Goal: Information Seeking & Learning: Learn about a topic

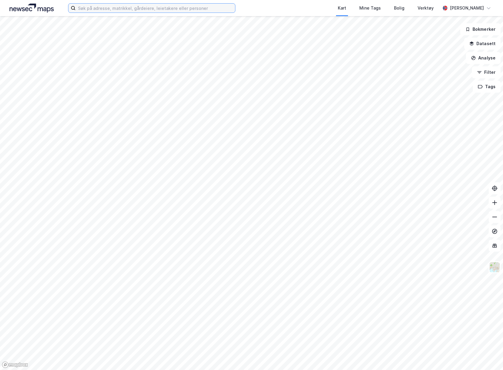
click at [151, 9] on input at bounding box center [155, 8] width 159 height 9
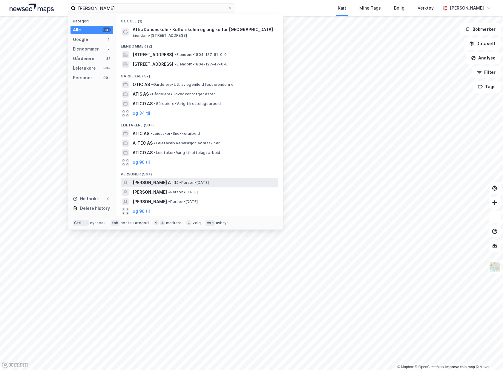
click at [181, 179] on div "HANNAH SUMEJA ATIC • Person • 13. juni 1991" at bounding box center [205, 182] width 144 height 7
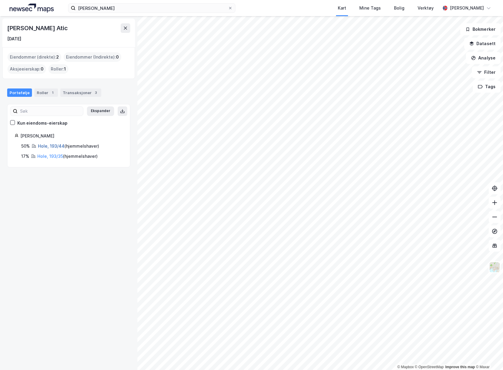
click at [52, 147] on link "Hole, 193/44" at bounding box center [51, 145] width 27 height 5
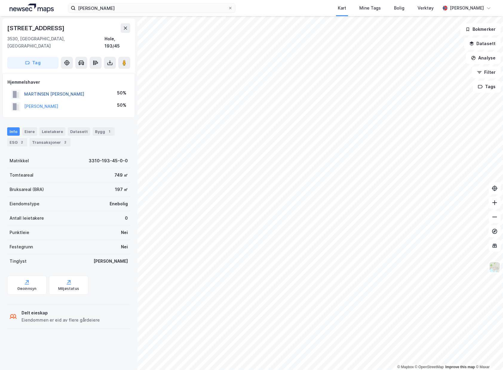
click at [0, 0] on button "MARTINSEN KINE NORDBY" at bounding box center [0, 0] width 0 height 0
click at [0, 0] on button "RINGNES KNUT ERIK" at bounding box center [0, 0] width 0 height 0
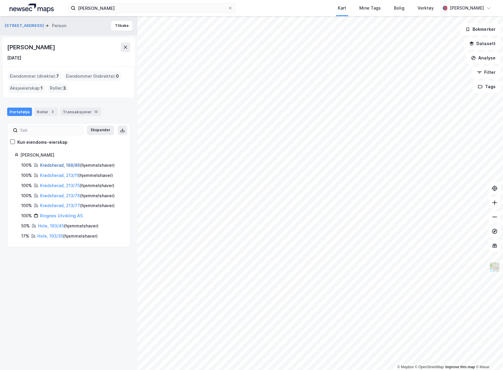
click at [75, 167] on link "Krødsherad, 188/86" at bounding box center [60, 164] width 40 height 5
click at [56, 177] on link "Krødsherad, 213/11" at bounding box center [59, 175] width 38 height 5
click at [53, 187] on link "Krødsherad, 213/75" at bounding box center [60, 185] width 40 height 5
click at [49, 190] on div "100% Krødsherad, 188/86 ( hjemmelshaver ) 100% Krødsherad, 213/11 ( hjemmelshav…" at bounding box center [69, 200] width 108 height 78
click at [50, 188] on div "Krødsherad, 213/75 ( hjemmelshaver )" at bounding box center [77, 185] width 74 height 7
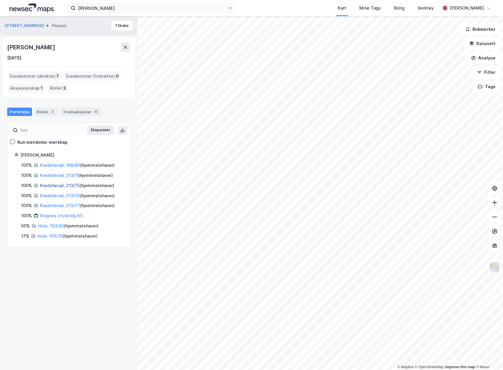
click at [53, 186] on link "Krødsherad, 213/75" at bounding box center [60, 185] width 40 height 5
click at [59, 196] on link "Krødsherad, 213/76" at bounding box center [60, 195] width 40 height 5
click at [57, 202] on div "Krødsherad, 213/77 ( hjemmelshaver )" at bounding box center [77, 205] width 75 height 7
click at [56, 205] on link "Krødsherad, 213/77" at bounding box center [60, 205] width 40 height 5
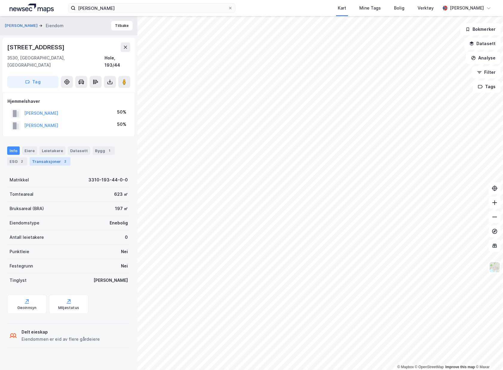
click at [56, 157] on div "Transaksjoner 2" at bounding box center [50, 161] width 41 height 8
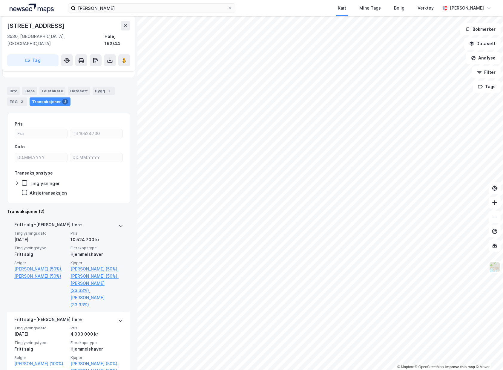
scroll to position [75, 0]
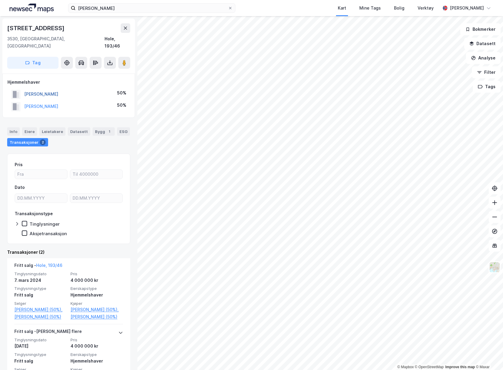
click at [0, 0] on button "REIME GARD" at bounding box center [0, 0] width 0 height 0
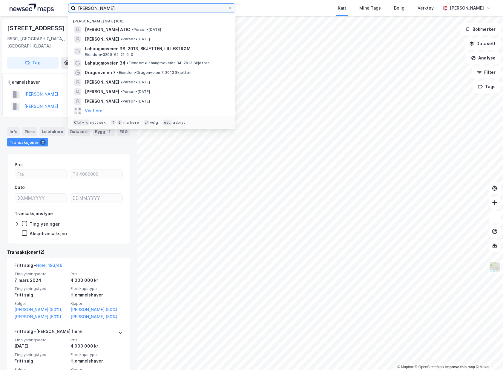
drag, startPoint x: 113, startPoint y: 9, endPoint x: 32, endPoint y: 7, distance: 80.3
click at [43, 8] on div "hannah atic Nylige søk (100) HANNAH SUMEJA ATIC • Person • 13. juni 1991 MARIA …" at bounding box center [251, 8] width 503 height 16
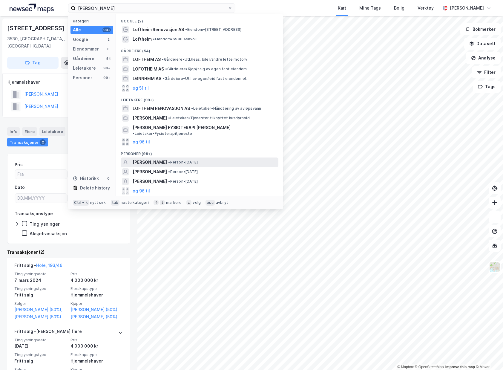
click at [198, 160] on span "• Person • 29. okt. 1992" at bounding box center [183, 162] width 30 height 5
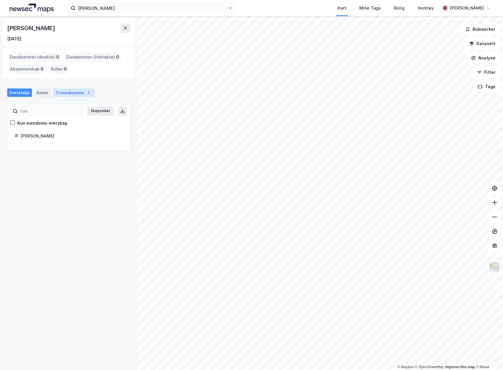
click at [62, 94] on div "Transaksjoner 2" at bounding box center [73, 92] width 41 height 8
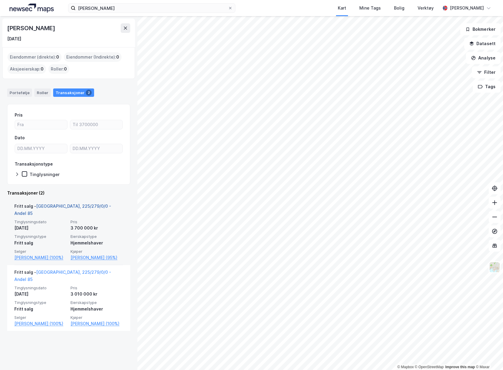
click at [80, 206] on link "Oslo, 225/279/0/0 - Andel 85" at bounding box center [62, 209] width 97 height 12
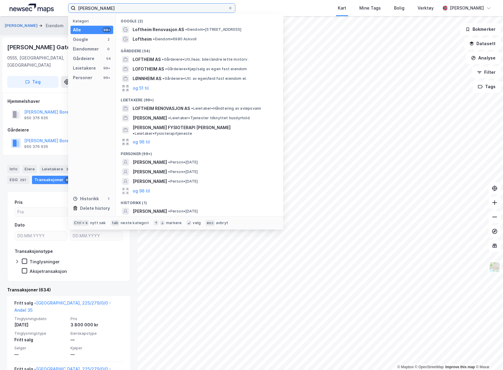
drag, startPoint x: 123, startPoint y: 9, endPoint x: 10, endPoint y: 9, distance: 113.1
click at [13, 9] on div "Elise Loftheim Kategori Alle 99+ Google 2 Eiendommer 0 Gårdeiere 54 Leietakere …" at bounding box center [251, 8] width 503 height 16
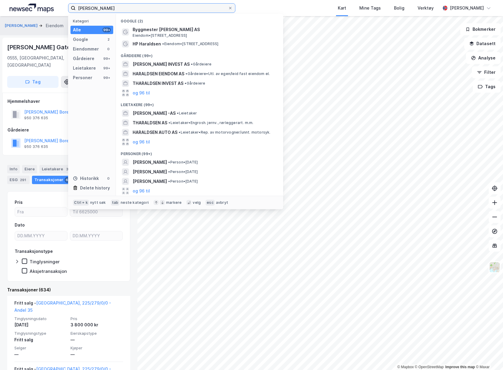
click at [93, 5] on input "Petter Haraldsen" at bounding box center [152, 8] width 152 height 9
click at [116, 8] on input "Petter Haraldsen" at bounding box center [152, 8] width 152 height 9
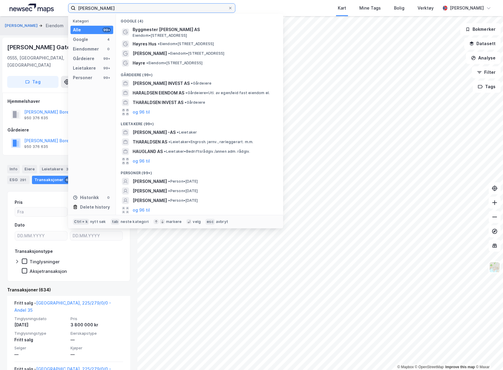
click at [93, 7] on input "Petter Haraldsen Haugland" at bounding box center [152, 8] width 152 height 9
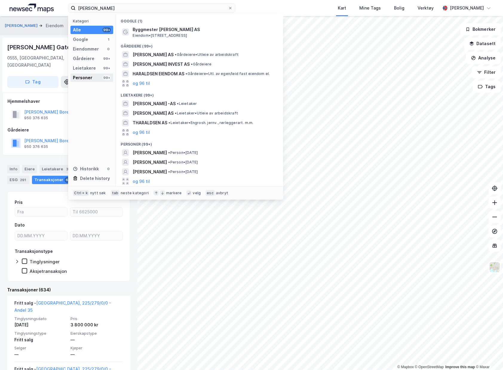
click at [88, 73] on div "Personer 99+" at bounding box center [91, 77] width 43 height 8
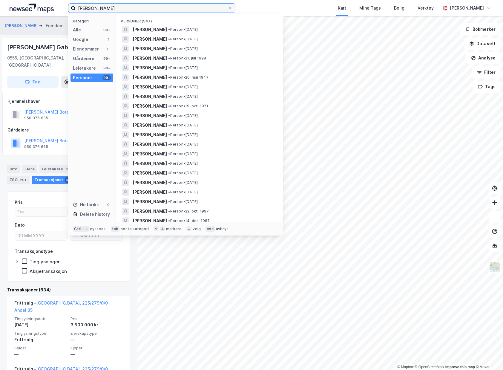
drag, startPoint x: 132, startPoint y: 9, endPoint x: 109, endPoint y: 10, distance: 23.6
click at [109, 10] on input "Petter William Haraldsen Haugland" at bounding box center [152, 8] width 152 height 9
drag, startPoint x: 148, startPoint y: 7, endPoint x: -24, endPoint y: -2, distance: 171.9
click at [0, 0] on html "Petter William Haugland Kategori Alle 99+ Google 1 Eiendommer 0 Gårdeiere 99+ L…" at bounding box center [251, 185] width 503 height 370
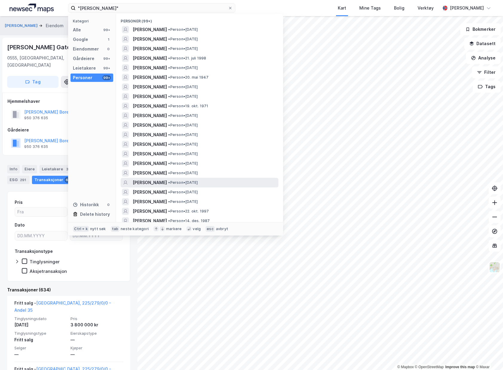
click at [198, 184] on span "• Person • 22. mars 1994" at bounding box center [183, 182] width 30 height 5
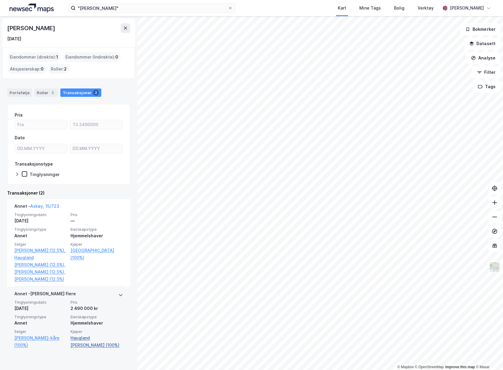
click at [82, 347] on link "Haugland Martin Haraldsen (100%)" at bounding box center [96, 341] width 53 height 14
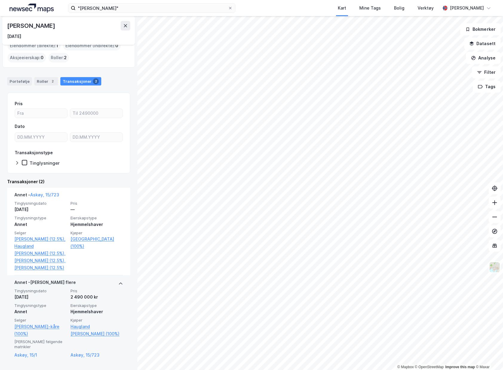
scroll to position [13, 0]
click at [92, 333] on link "Haugland Martin Haraldsen (100%)" at bounding box center [96, 328] width 53 height 14
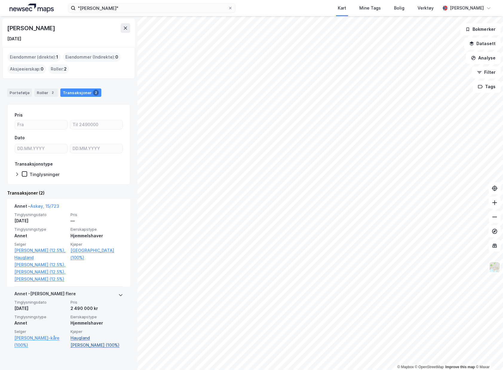
scroll to position [0, 0]
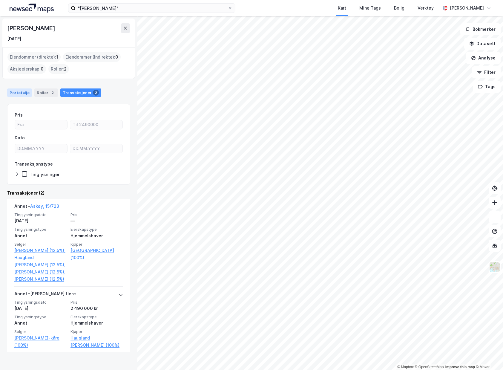
click at [25, 91] on div "Portefølje" at bounding box center [19, 92] width 25 height 8
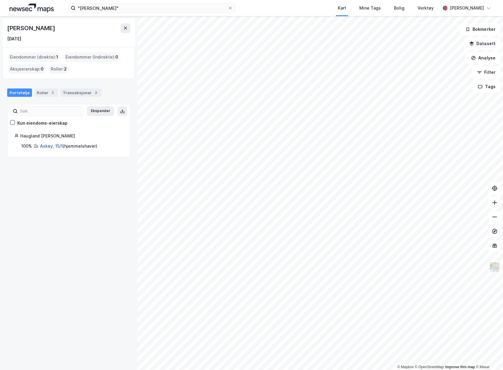
click at [56, 146] on link "Askøy, 15/1" at bounding box center [51, 145] width 23 height 5
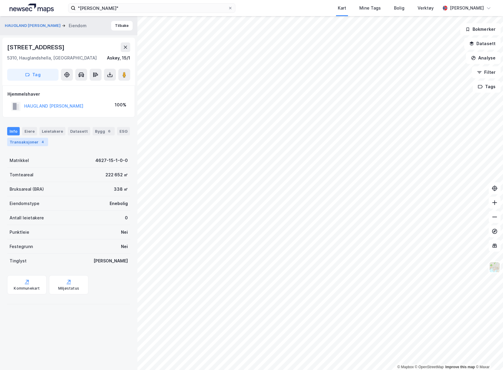
click at [40, 138] on div "Transaksjoner 4" at bounding box center [27, 142] width 41 height 8
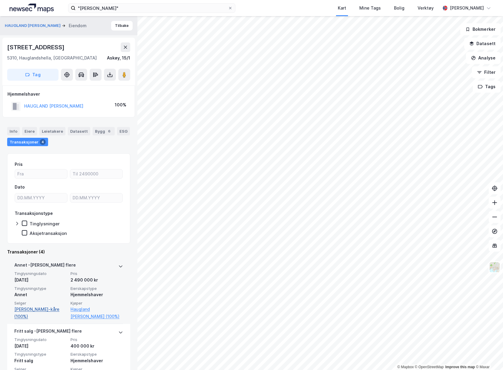
click at [28, 310] on link "Haugland Per-kåre (100%)" at bounding box center [40, 312] width 53 height 14
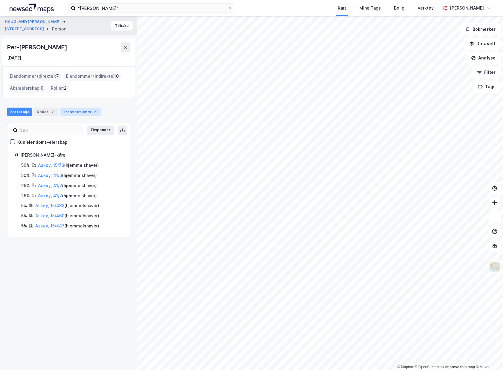
click at [83, 111] on div "Transaksjoner 21" at bounding box center [80, 111] width 41 height 8
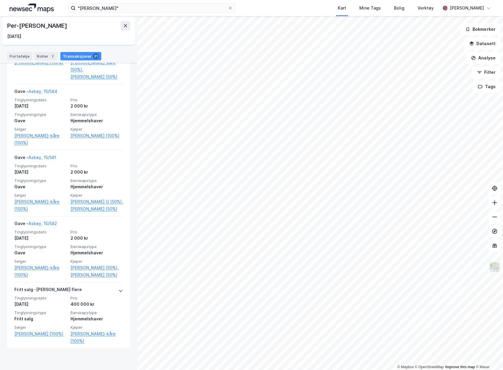
scroll to position [1684, 0]
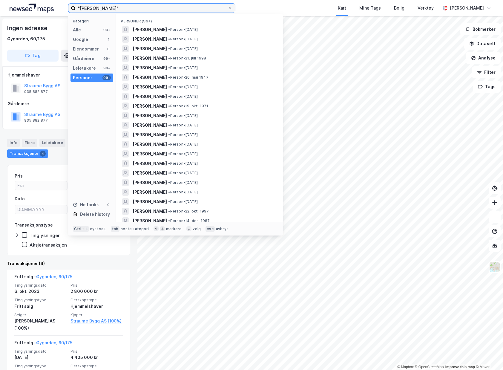
click at [165, 12] on input ""Petter William Haraldsen Haugland"" at bounding box center [152, 8] width 152 height 9
drag, startPoint x: 167, startPoint y: 8, endPoint x: -27, endPoint y: -1, distance: 194.6
click at [0, 0] on html ""Petter William Haraldsen Haugland" Kategori Alle 99+ Google 1 Eiendommer 0 Går…" at bounding box center [251, 185] width 503 height 370
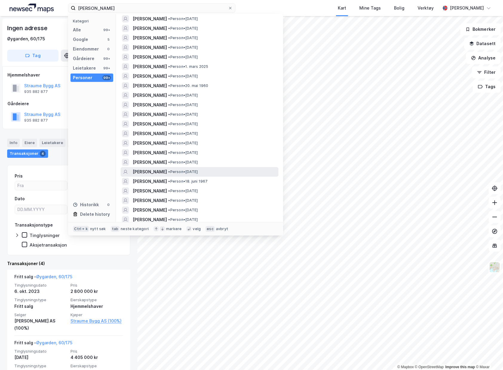
click at [198, 173] on span "• Person • 7. sep. 1992" at bounding box center [183, 171] width 30 height 5
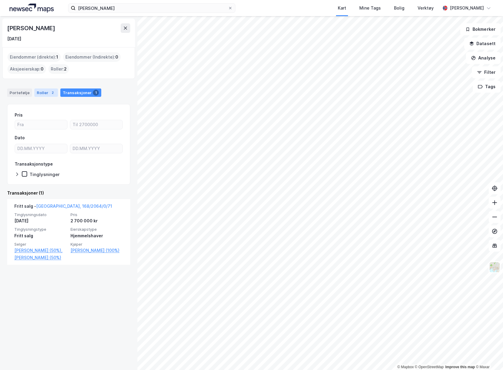
click at [50, 90] on div "2" at bounding box center [53, 93] width 6 height 6
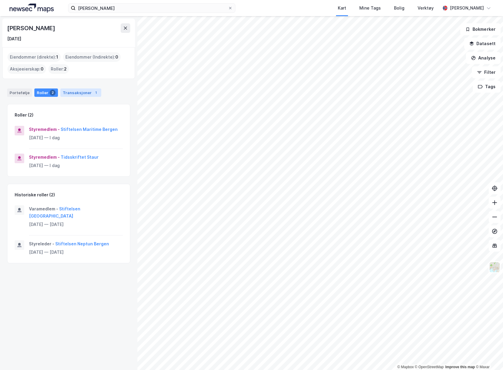
click at [75, 92] on div "Transaksjoner 1" at bounding box center [80, 92] width 41 height 8
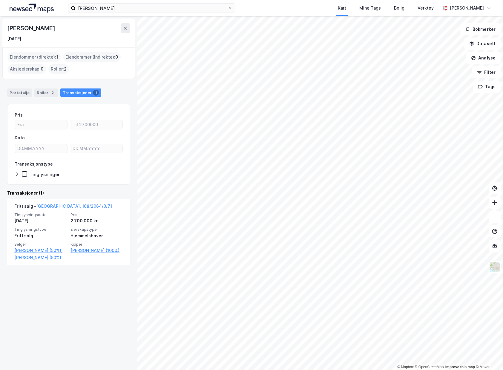
drag, startPoint x: 103, startPoint y: 29, endPoint x: 7, endPoint y: 31, distance: 95.8
click at [7, 31] on div "Petter William Haraldsen Haugland" at bounding box center [31, 28] width 49 height 10
click at [66, 39] on div "7. sep. 1992" at bounding box center [68, 38] width 123 height 7
drag, startPoint x: 109, startPoint y: 29, endPoint x: -26, endPoint y: 22, distance: 134.8
click at [0, 22] on html "Petter Haugland Kart Mine Tags Bolig Verktøy Emil Solheim © Mapbox © OpenStreet…" at bounding box center [251, 185] width 503 height 370
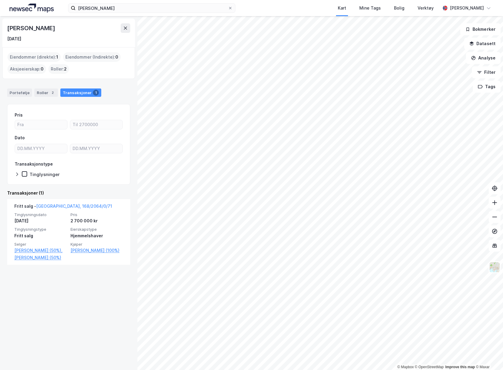
copy div "© Mapbox © OpenStreetMap Improve this map © Maxar Petter William Haraldsen Haug…"
click at [109, 88] on div "Portefølje Roller 2 Transaksjoner 1" at bounding box center [68, 90] width 137 height 18
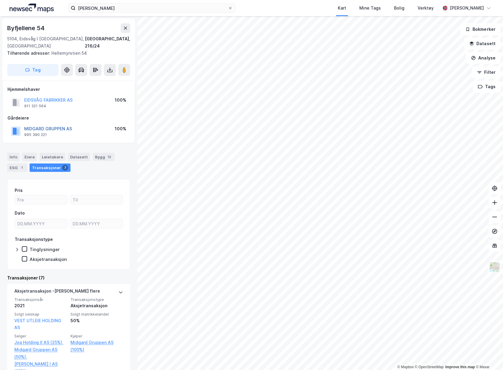
click at [0, 0] on button "MIDGARD GRUPPEN AS" at bounding box center [0, 0] width 0 height 0
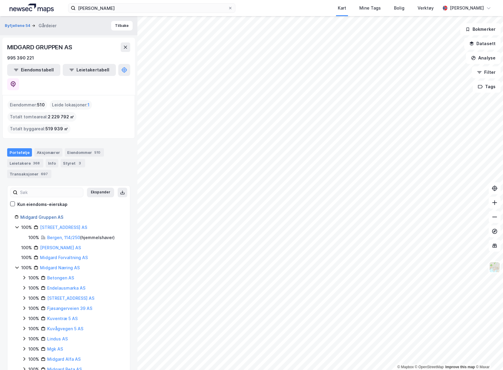
click at [59, 214] on link "Midgard Gruppen AS" at bounding box center [41, 216] width 43 height 5
click at [41, 148] on div "Aksjonærer" at bounding box center [48, 152] width 28 height 8
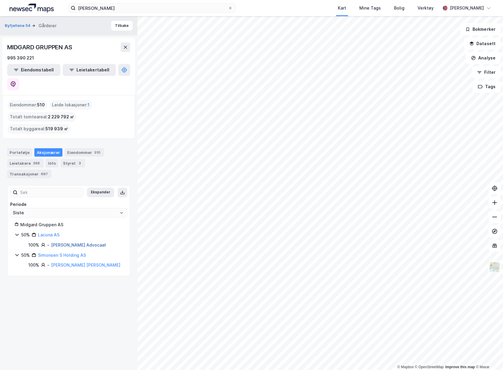
click at [86, 242] on link "Lund Henrik Advocaat" at bounding box center [78, 244] width 55 height 5
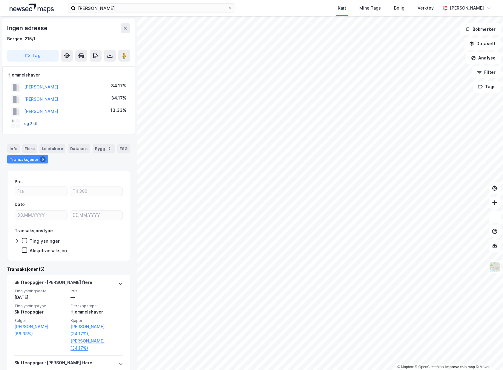
click at [0, 0] on button "og 2 til" at bounding box center [0, 0] width 0 height 0
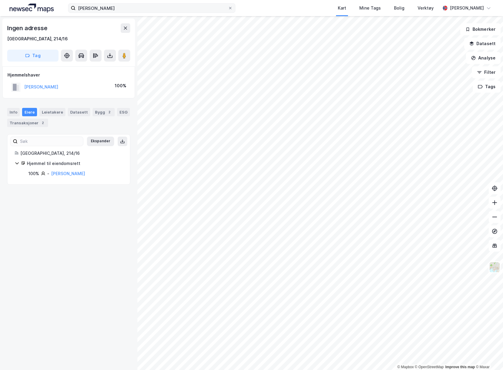
drag, startPoint x: 142, startPoint y: 1, endPoint x: 139, endPoint y: 4, distance: 3.2
click at [141, 2] on div "Petter Haugland Kart Mine Tags Bolig Verktøy Emil Solheim" at bounding box center [251, 8] width 503 height 16
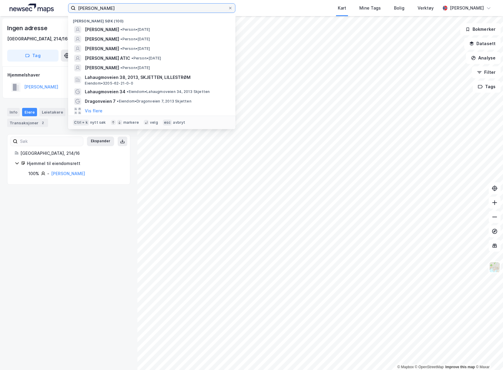
drag, startPoint x: 138, startPoint y: 6, endPoint x: -52, endPoint y: 8, distance: 189.6
click at [0, 8] on html "Petter Haugland Nylige søk (100) PETTER WILLIAM HARALDSEN HAUGLAND • Person • 7…" at bounding box center [251, 185] width 503 height 370
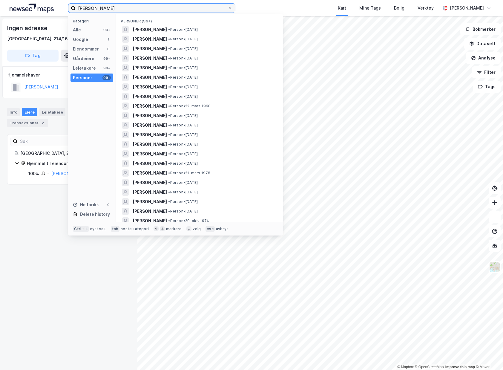
drag, startPoint x: 108, startPoint y: 8, endPoint x: 87, endPoint y: 10, distance: 20.3
click at [87, 10] on input "Elin Akselsen Vangen" at bounding box center [152, 8] width 152 height 9
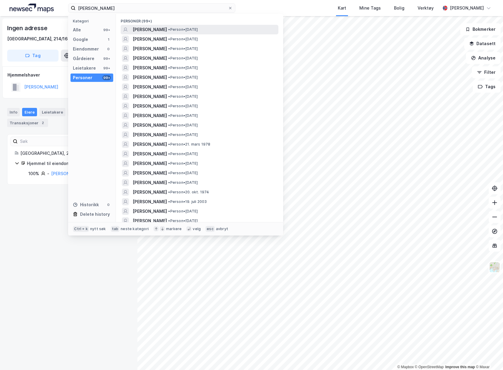
click at [227, 30] on div "ELIN KARIN VANGEN • Person • 21. mai 1973" at bounding box center [205, 29] width 144 height 7
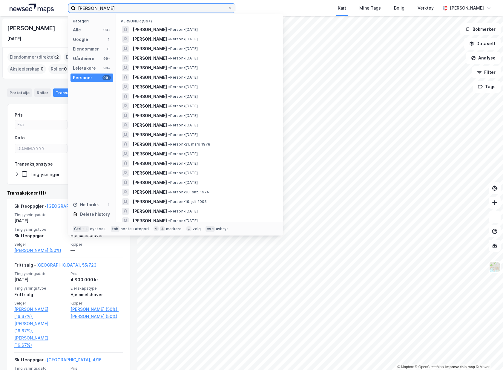
drag, startPoint x: 122, startPoint y: 9, endPoint x: 89, endPoint y: 10, distance: 33.7
click at [89, 10] on input "Elin karin Vangen" at bounding box center [152, 8] width 152 height 9
click at [97, 9] on input "Elin karin Vangen" at bounding box center [152, 8] width 152 height 9
click at [141, 36] on span "ELIN KARIN VANGEN" at bounding box center [150, 39] width 34 height 7
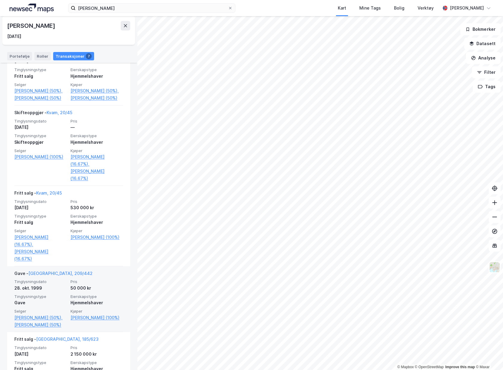
scroll to position [239, 0]
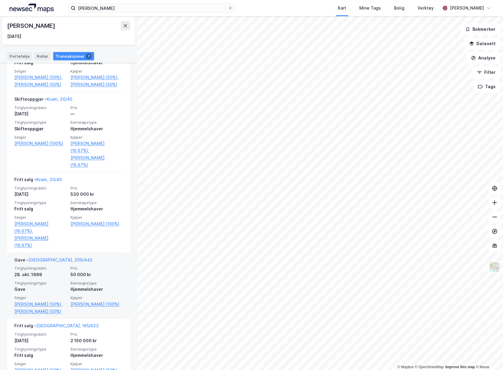
click at [82, 265] on span "Pris" at bounding box center [96, 267] width 53 height 5
click at [46, 257] on link "Bergen, 209/442" at bounding box center [60, 259] width 64 height 5
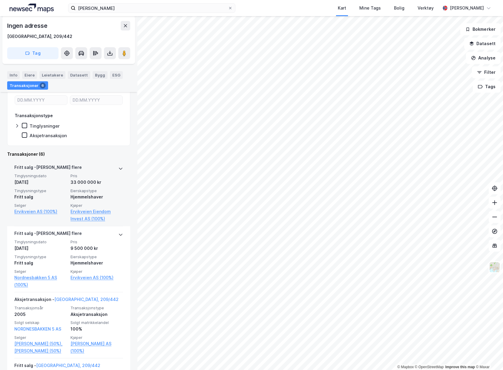
scroll to position [149, 0]
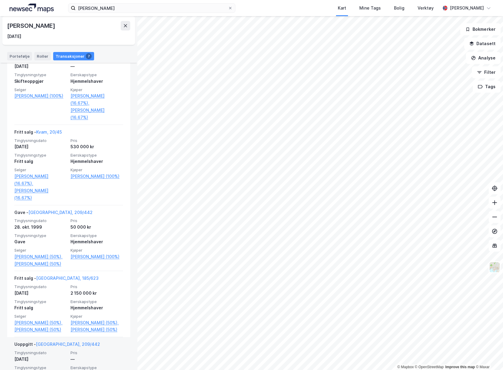
scroll to position [327, 0]
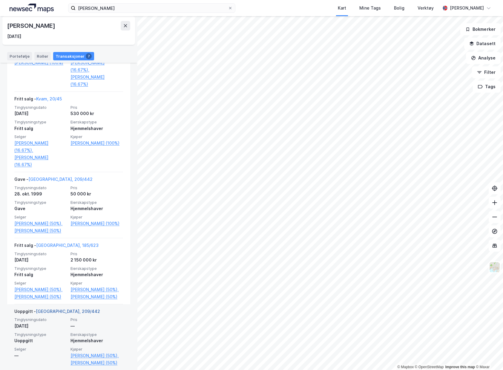
click at [55, 308] on link "Bergen, 209/442" at bounding box center [68, 310] width 64 height 5
click at [84, 352] on link "Vangen Vebjørn (50%)," at bounding box center [96, 355] width 53 height 7
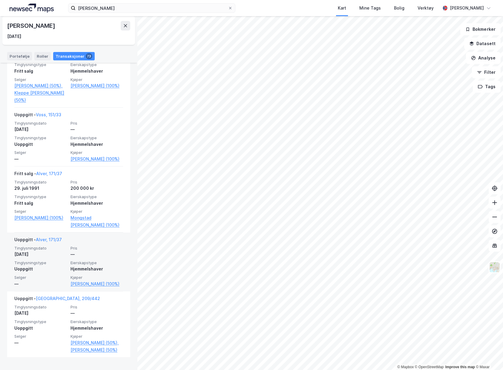
scroll to position [5570, 0]
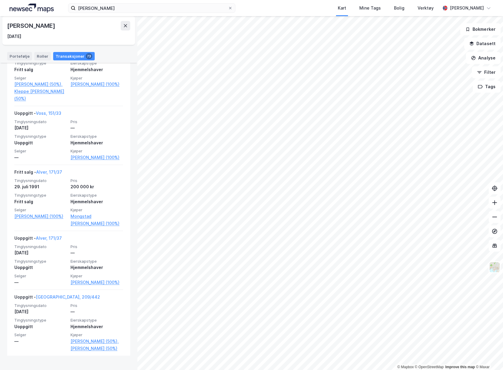
click at [139, 16] on div "Elin karin Vangen Kart Mine Tags Bolig Verktøy Emil Solheim" at bounding box center [251, 8] width 503 height 16
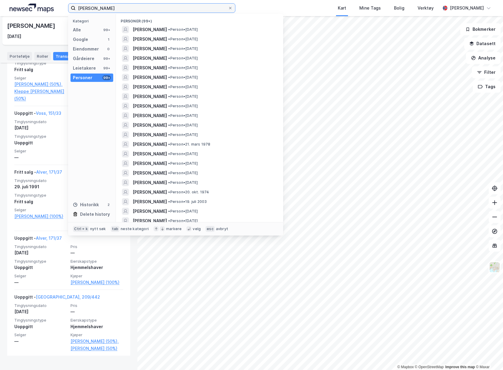
drag, startPoint x: 142, startPoint y: 10, endPoint x: 79, endPoint y: 10, distance: 63.3
click at [80, 10] on input "Elin karin Vangen" at bounding box center [152, 8] width 152 height 9
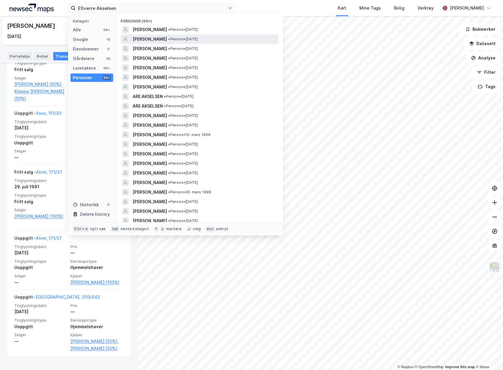
click at [221, 37] on div "SVERRE AKSELSEN • Person • 5. feb. 1909" at bounding box center [205, 39] width 144 height 7
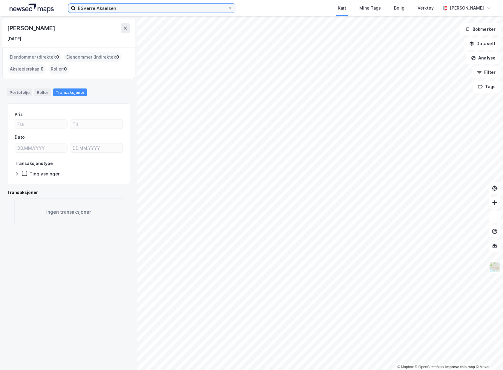
click at [95, 10] on input "ESverre Akselsen" at bounding box center [152, 8] width 152 height 9
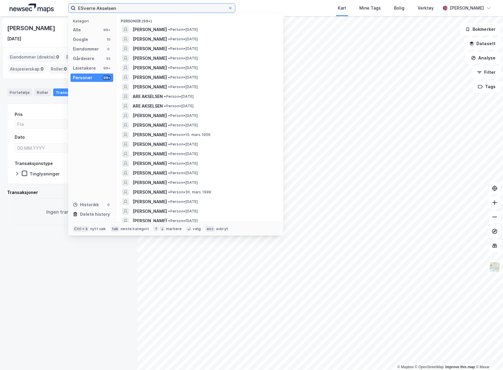
click at [79, 7] on input "ESverre Akselsen" at bounding box center [152, 8] width 152 height 9
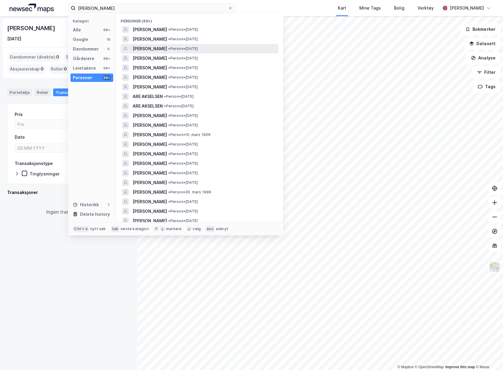
click at [187, 50] on span "• Person • 1. aug. 1921" at bounding box center [183, 48] width 30 height 5
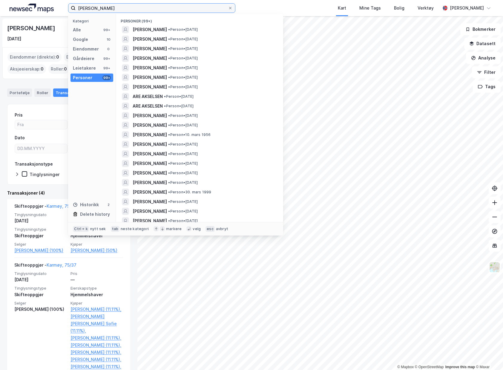
click at [171, 10] on input "Sverre Akselsen" at bounding box center [152, 8] width 152 height 9
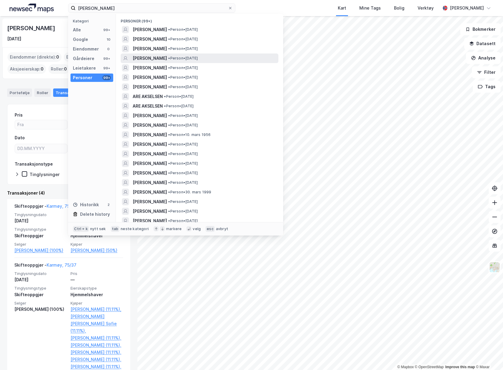
click at [185, 57] on span "• Person • 10. juni 1917" at bounding box center [183, 58] width 30 height 5
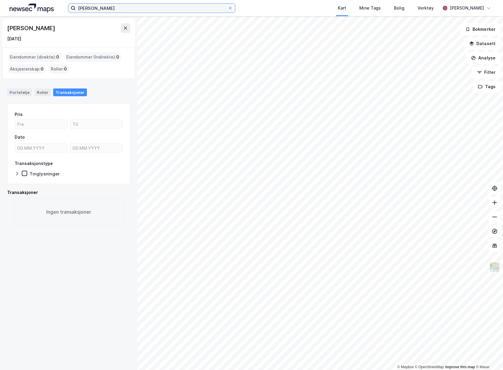
click at [150, 9] on input "Sverre Akselsen" at bounding box center [152, 8] width 152 height 9
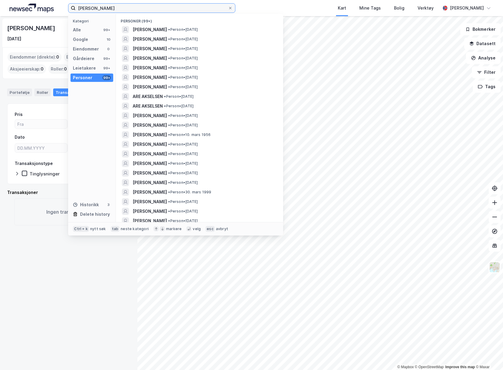
drag, startPoint x: 91, startPoint y: 7, endPoint x: -81, endPoint y: -10, distance: 172.8
click at [0, 0] on html "Sverre Akselsen Kategori Alle 99+ Google 10 Eiendommer 0 Gårdeiere 99+ Leietake…" at bounding box center [251, 185] width 503 height 370
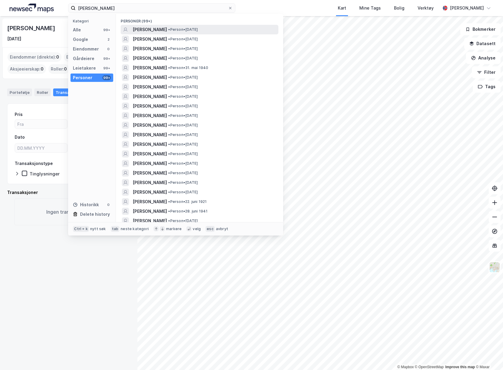
click at [246, 32] on div "ODD VEBJØRN VANGEN • Person • 2. nov. 1921" at bounding box center [205, 29] width 144 height 7
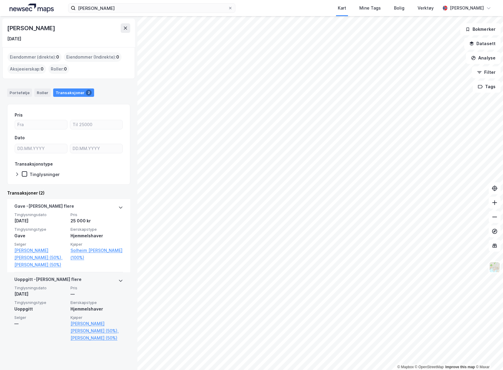
click at [106, 289] on span "Pris" at bounding box center [96, 287] width 53 height 5
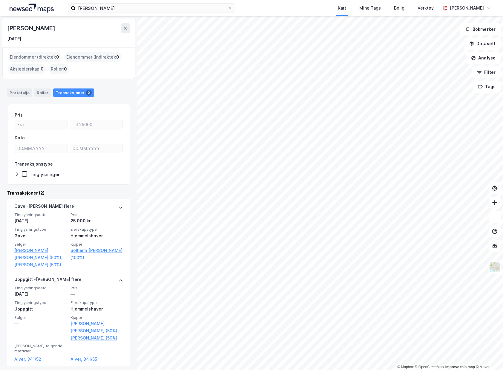
click at [44, 178] on div "Pris Dato Transaksjonstype Tinglysninger" at bounding box center [68, 144] width 123 height 81
click at [44, 175] on div "Tinglysninger" at bounding box center [45, 174] width 30 height 6
click at [42, 93] on div "Roller" at bounding box center [42, 92] width 16 height 8
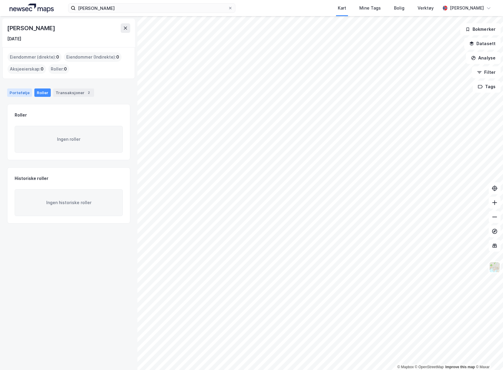
click at [24, 93] on div "Portefølje" at bounding box center [19, 92] width 25 height 8
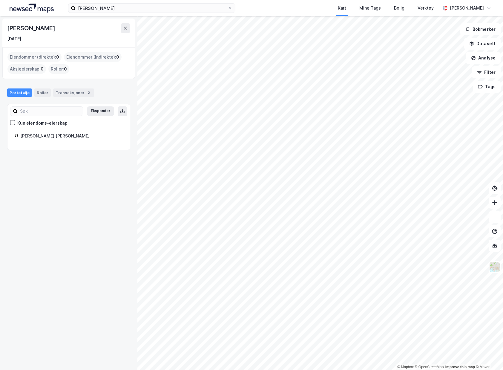
click at [40, 135] on div "Vangen Odd Vebjørn" at bounding box center [71, 135] width 102 height 7
click at [53, 94] on div "Transaksjoner 2" at bounding box center [73, 92] width 41 height 8
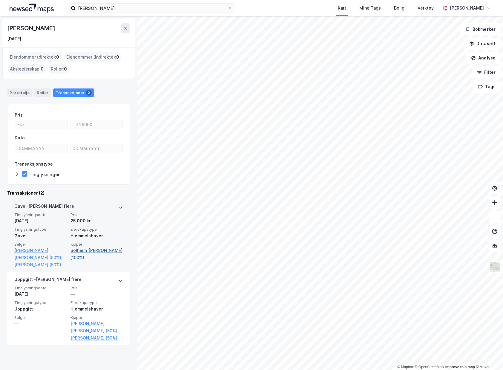
click at [70, 251] on link "Solheim Janne Vangen (100%)" at bounding box center [96, 254] width 53 height 14
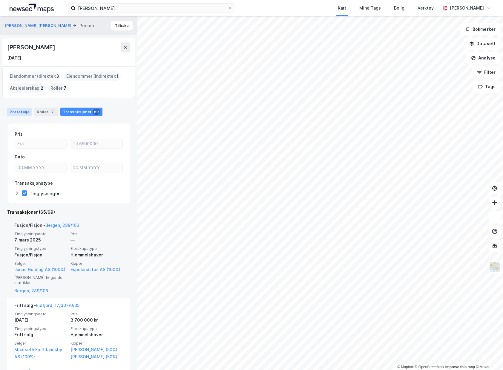
click at [27, 112] on div "Portefølje" at bounding box center [19, 111] width 25 height 8
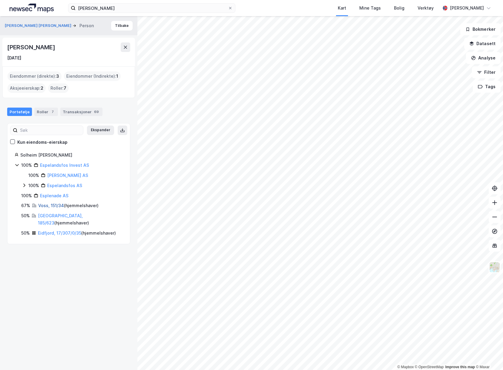
click at [62, 206] on link "Voss, 151/34" at bounding box center [51, 205] width 26 height 5
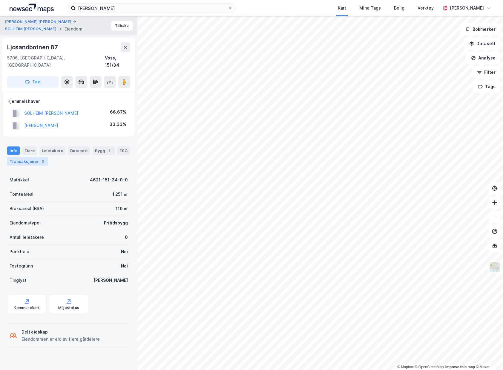
click at [40, 158] on div "3" at bounding box center [43, 161] width 6 height 6
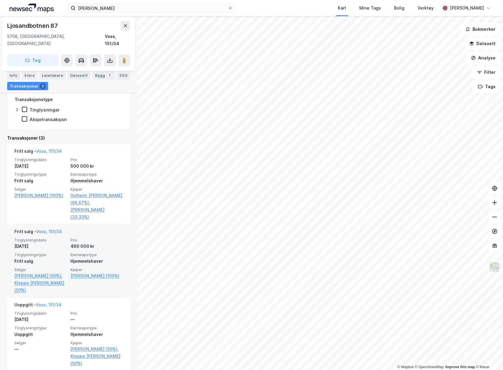
scroll to position [141, 0]
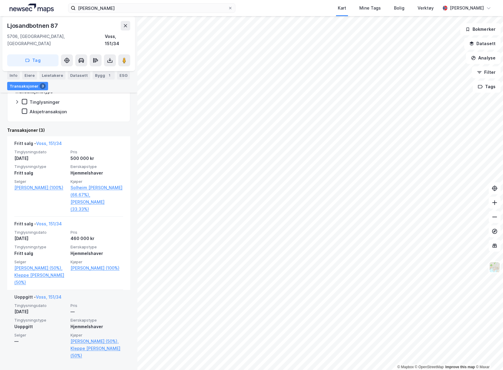
click at [38, 323] on div "Uoppgitt" at bounding box center [40, 326] width 53 height 7
click at [45, 294] on link "Voss, 151/34" at bounding box center [49, 296] width 26 height 5
click at [47, 323] on div "Uoppgitt" at bounding box center [40, 326] width 53 height 7
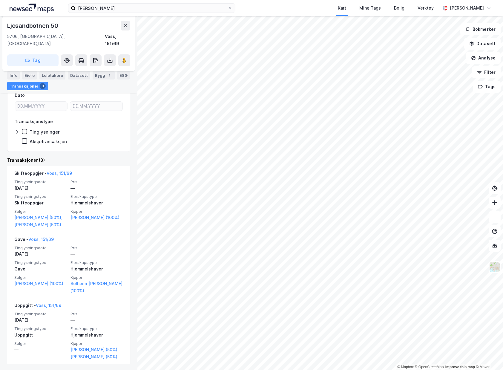
scroll to position [102, 0]
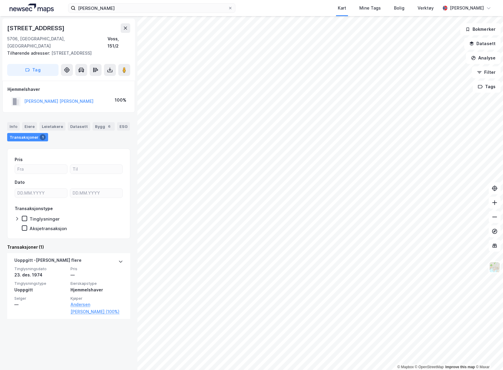
click at [55, 98] on div "ANDERSEN KARI GRO KÅRDAL" at bounding box center [52, 101] width 82 height 10
click at [0, 0] on button "ANDERSEN KARI GRO KÅRDAL" at bounding box center [0, 0] width 0 height 0
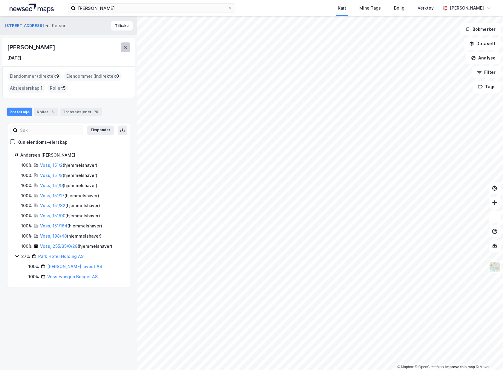
click at [124, 48] on icon at bounding box center [125, 47] width 3 height 3
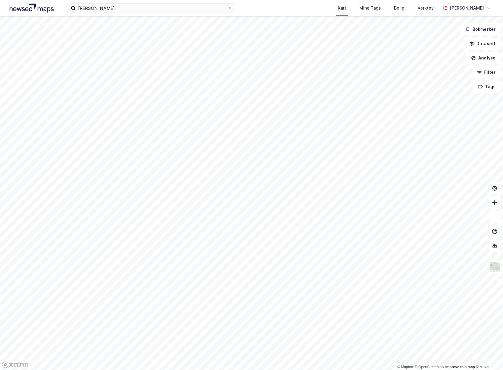
click at [27, 7] on img at bounding box center [32, 8] width 44 height 9
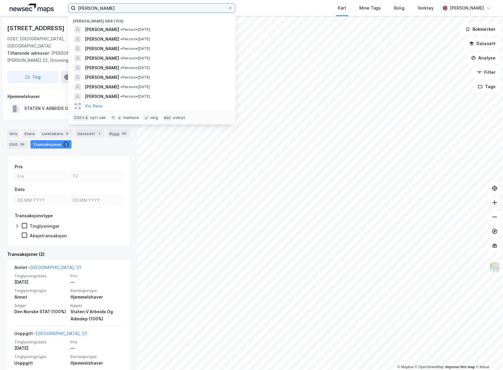
drag, startPoint x: 142, startPoint y: 9, endPoint x: -26, endPoint y: -5, distance: 168.0
click at [0, 0] on html "ODd vebjørn vangen Nylige søk (100) ODD VEBJØRN VANGEN • Person • 2. nov. 1921 …" at bounding box center [251, 185] width 503 height 370
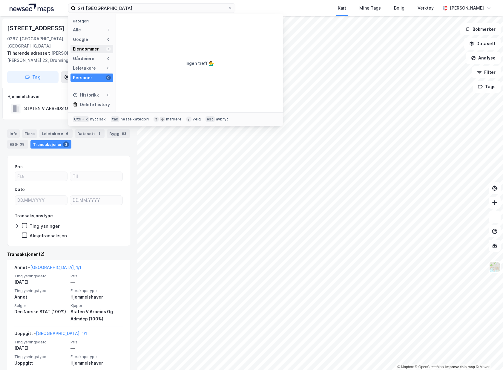
click at [108, 49] on div "1" at bounding box center [108, 49] width 5 height 5
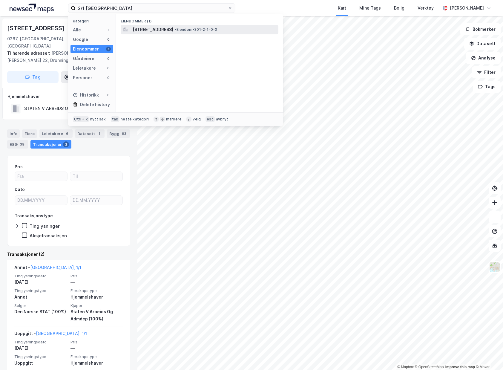
click at [173, 31] on span "[STREET_ADDRESS]" at bounding box center [153, 29] width 41 height 7
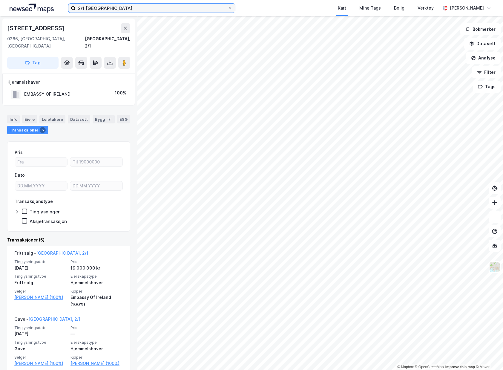
click at [80, 10] on input "2/1 oslo" at bounding box center [152, 8] width 152 height 9
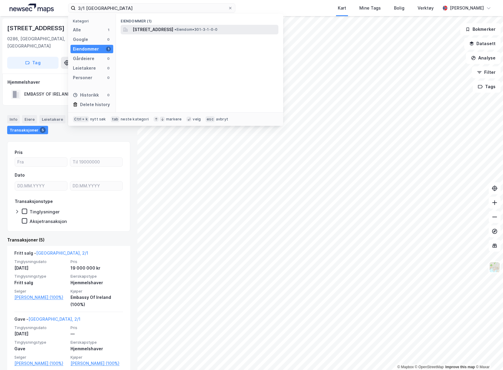
click at [132, 29] on div "Prinsessealléen 75, 0276, OSLO, OSLO • Eiendom • 301-3-1-0-0" at bounding box center [200, 30] width 158 height 10
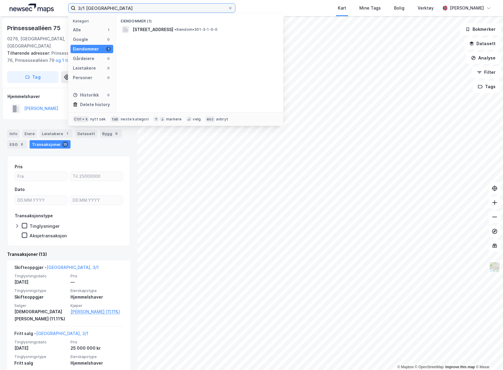
click at [79, 7] on input "3/1 oslo" at bounding box center [152, 8] width 152 height 9
click at [158, 23] on div "Eiendommer (1)" at bounding box center [199, 19] width 167 height 11
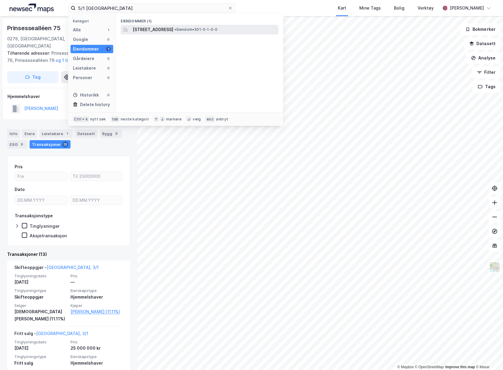
click at [156, 27] on span "[STREET_ADDRESS]" at bounding box center [153, 29] width 41 height 7
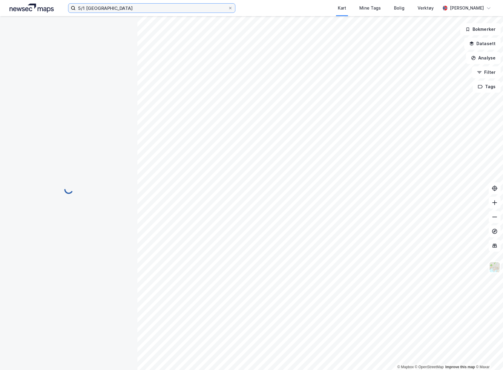
click at [81, 9] on input "5/1 oslo" at bounding box center [152, 8] width 152 height 9
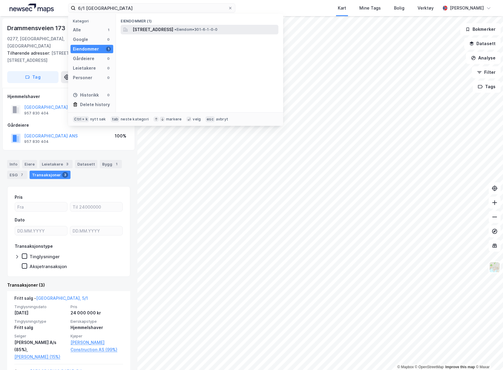
click at [140, 30] on span "[STREET_ADDRESS]" at bounding box center [153, 29] width 41 height 7
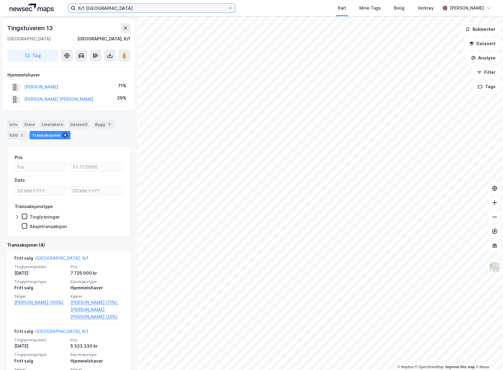
click at [82, 9] on input "6/1 oslo" at bounding box center [152, 8] width 152 height 9
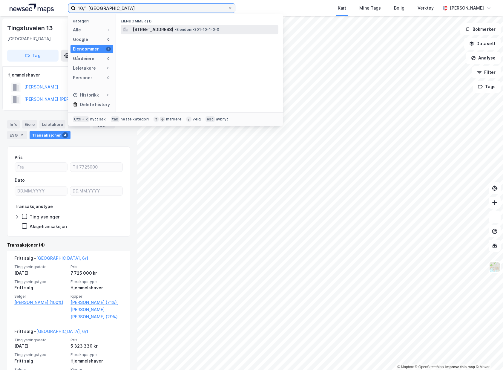
type input "10/1 oslo"
click at [173, 29] on span "[STREET_ADDRESS]" at bounding box center [153, 29] width 41 height 7
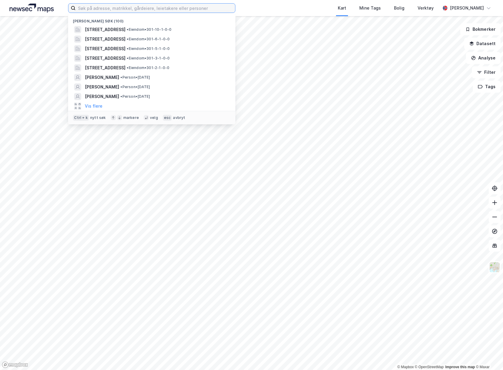
click at [113, 10] on input at bounding box center [155, 8] width 159 height 9
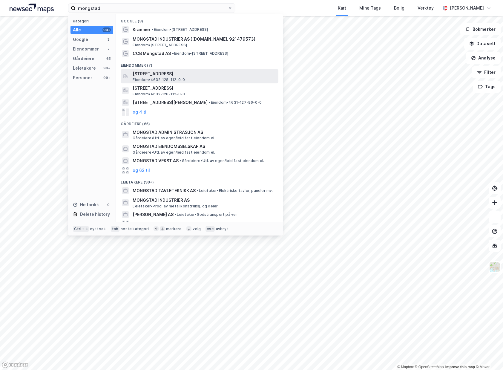
click at [198, 76] on span "[STREET_ADDRESS]" at bounding box center [204, 73] width 143 height 7
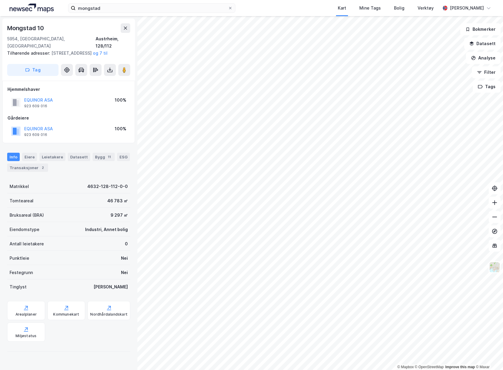
click at [118, 288] on div "© Mapbox © OpenStreetMap Improve this map © [PERSON_NAME][STREET_ADDRESS] Austr…" at bounding box center [251, 192] width 503 height 353
drag, startPoint x: 119, startPoint y: 13, endPoint x: 38, endPoint y: 4, distance: 81.3
click at [38, 4] on div "mongstad Kart Mine Tags Bolig Verktøy [PERSON_NAME]" at bounding box center [251, 8] width 503 height 16
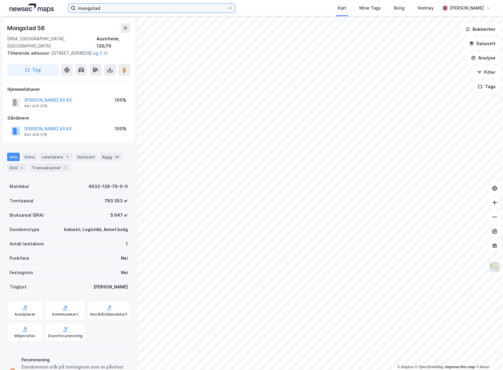
drag, startPoint x: 145, startPoint y: 8, endPoint x: -2, endPoint y: -5, distance: 148.1
click at [0, 0] on html "mongstad Kart Mine Tags Bolig Verktøy [PERSON_NAME] © Mapbox © OpenStreetMap Im…" at bounding box center [251, 185] width 503 height 370
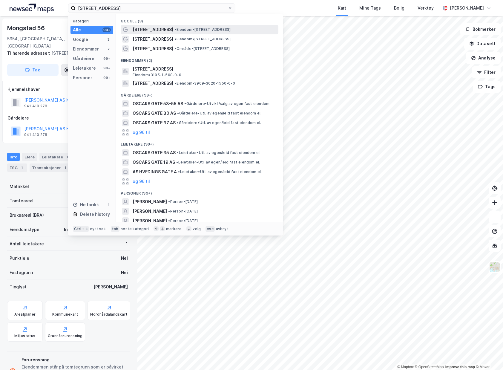
click at [234, 27] on div "[STREET_ADDRESS] • Eiendom • [STREET_ADDRESS]" at bounding box center [205, 29] width 144 height 7
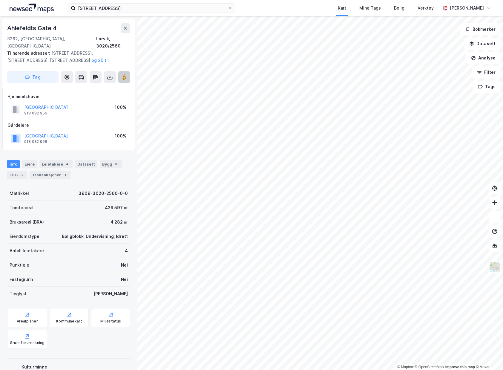
click at [123, 74] on image at bounding box center [124, 77] width 4 height 6
drag, startPoint x: 123, startPoint y: 3, endPoint x: 123, endPoint y: 6, distance: 3.0
click at [123, 5] on div "oskars gate 4 Kart Mine Tags Bolig Verktøy [PERSON_NAME]" at bounding box center [251, 8] width 503 height 16
click at [123, 6] on input "[STREET_ADDRESS]" at bounding box center [152, 8] width 152 height 9
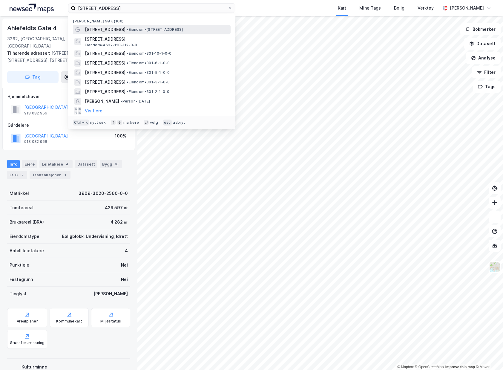
click at [141, 32] on span "• Eiendom • [STREET_ADDRESS]" at bounding box center [155, 29] width 56 height 5
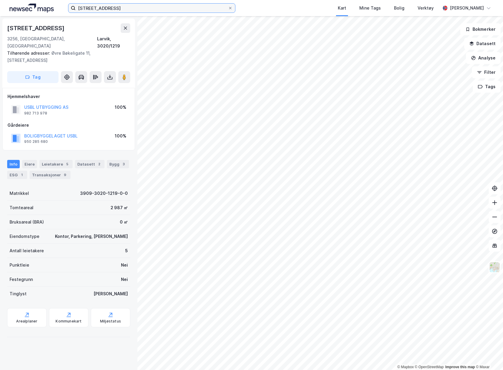
click at [193, 8] on input "[STREET_ADDRESS]" at bounding box center [152, 8] width 152 height 9
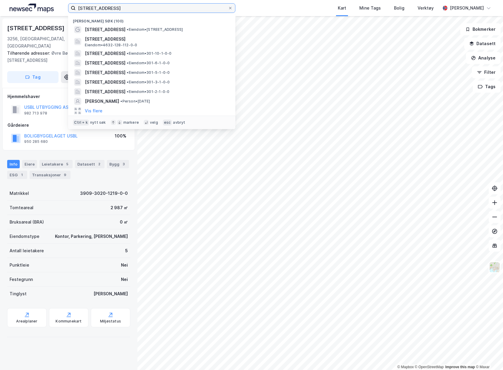
drag, startPoint x: 179, startPoint y: 10, endPoint x: 55, endPoint y: 9, distance: 124.2
click at [56, 10] on div "[STREET_ADDRESS] (100) [STREET_ADDRESS] • Eiendom • [STREET_ADDRESS] Eiendom • …" at bounding box center [251, 8] width 503 height 16
paste input "[PERSON_NAME]"
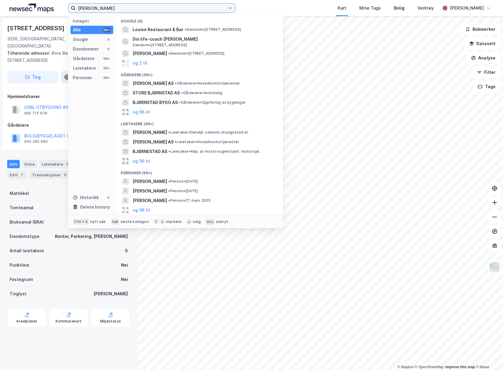
type input "[PERSON_NAME]"
